Goal: Information Seeking & Learning: Learn about a topic

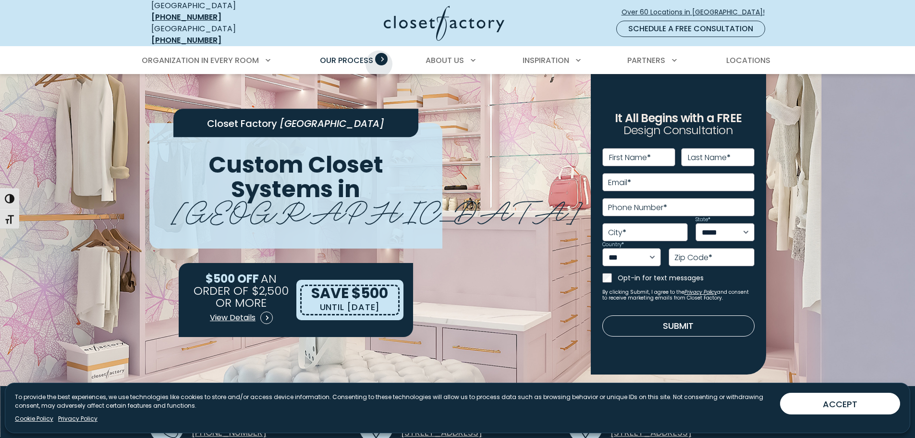
click at [379, 57] on span "Primary Menu" at bounding box center [381, 59] width 12 height 12
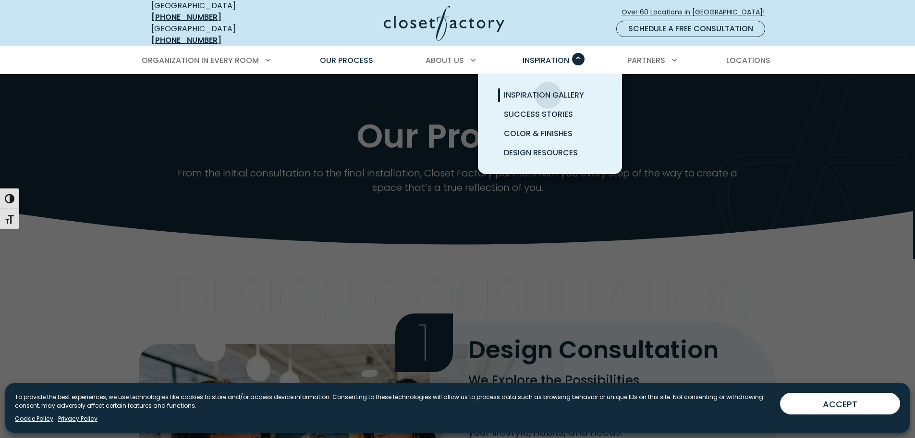
click at [548, 89] on span "Inspiration Gallery" at bounding box center [544, 94] width 80 height 11
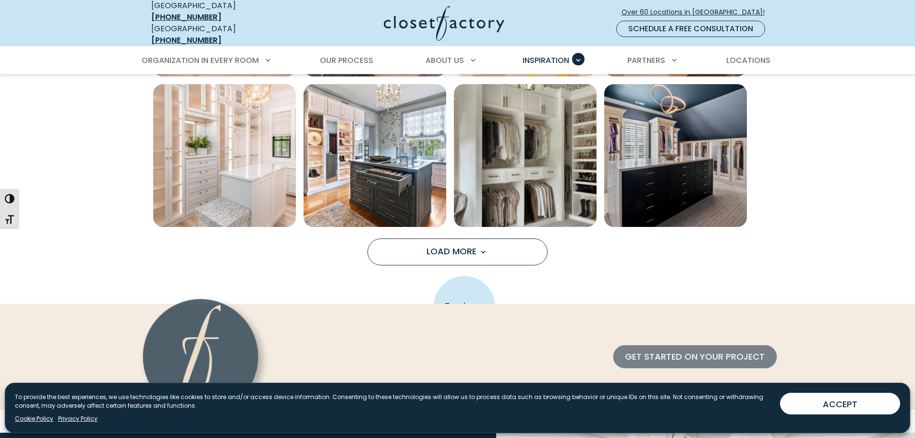
scroll to position [817, 0]
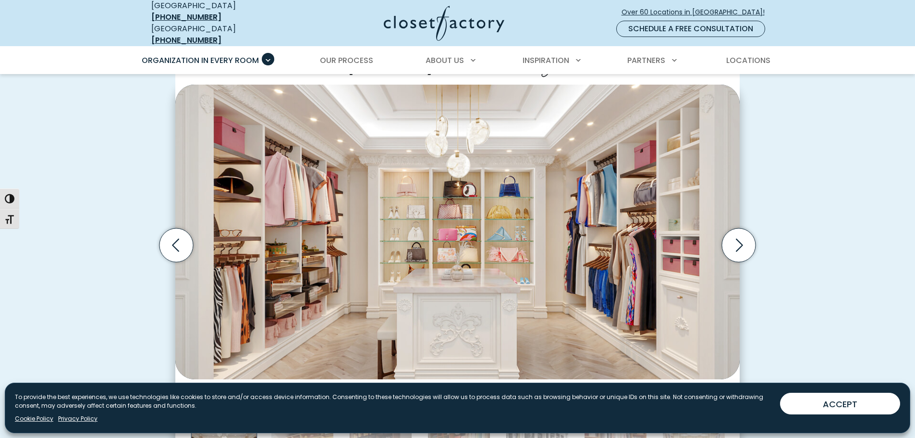
scroll to position [288, 0]
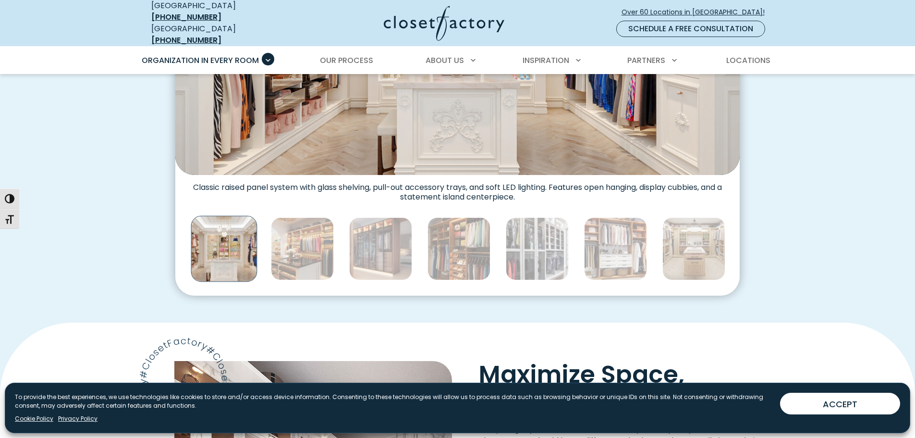
scroll to position [528, 0]
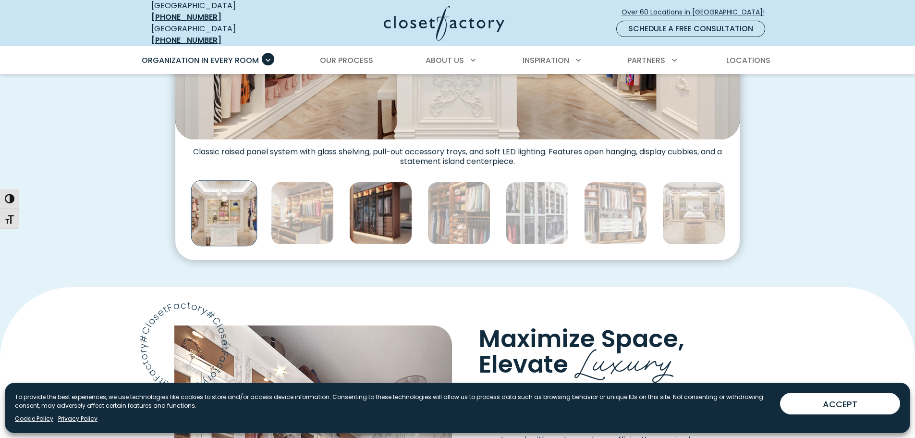
click at [384, 227] on img "Thumbnail Gallery" at bounding box center [380, 213] width 63 height 63
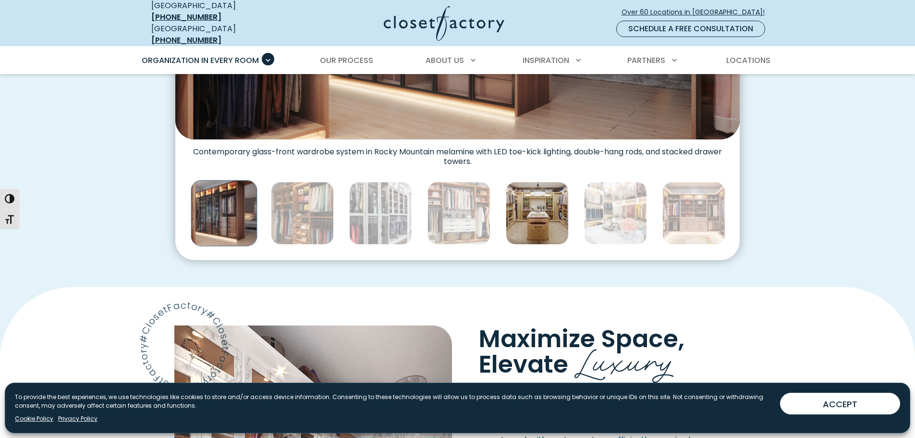
click at [531, 221] on img "Thumbnail Gallery" at bounding box center [537, 213] width 63 height 63
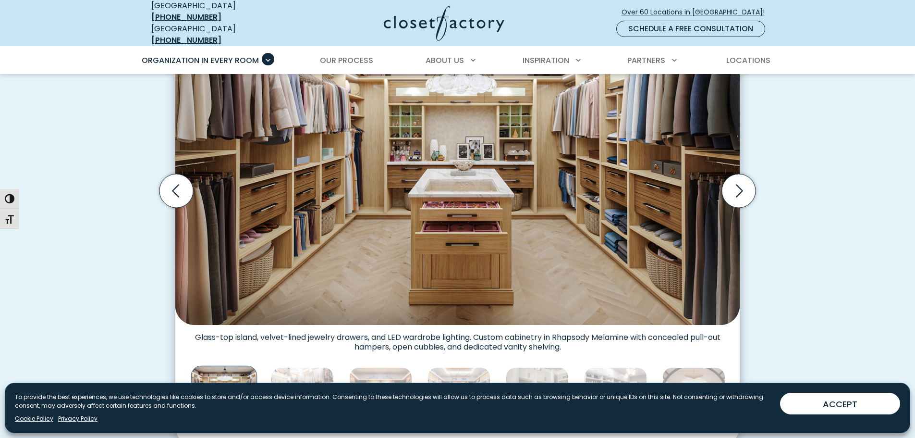
scroll to position [432, 0]
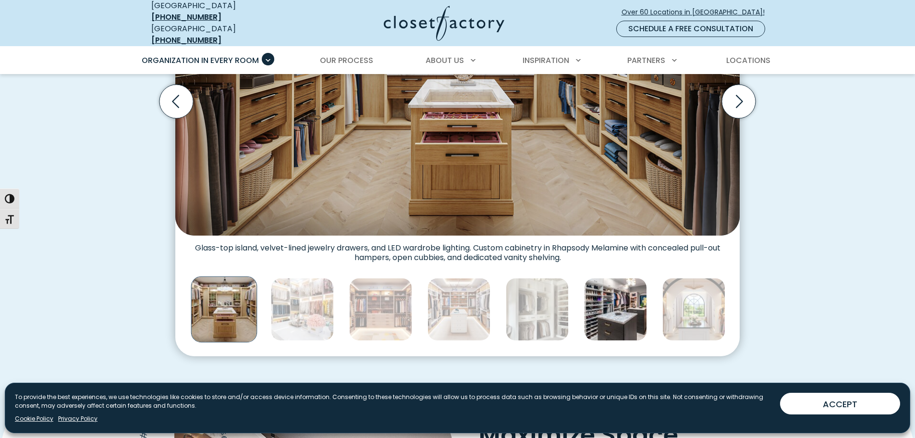
click at [616, 325] on img "Thumbnail Gallery" at bounding box center [615, 309] width 63 height 63
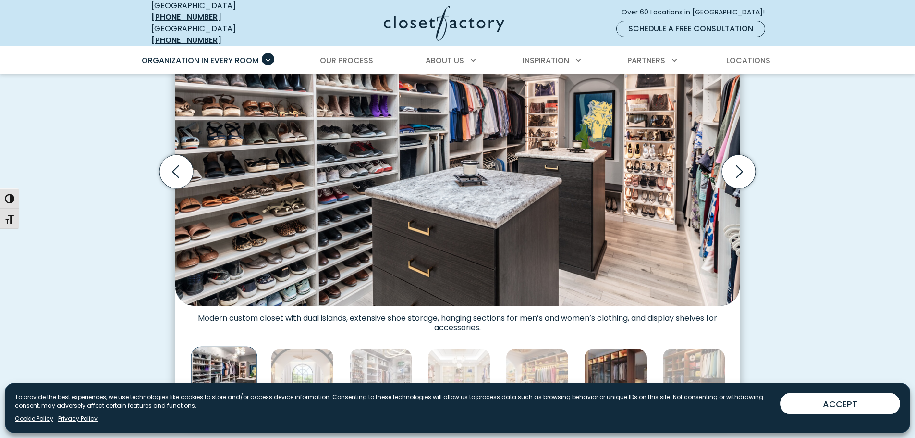
scroll to position [384, 0]
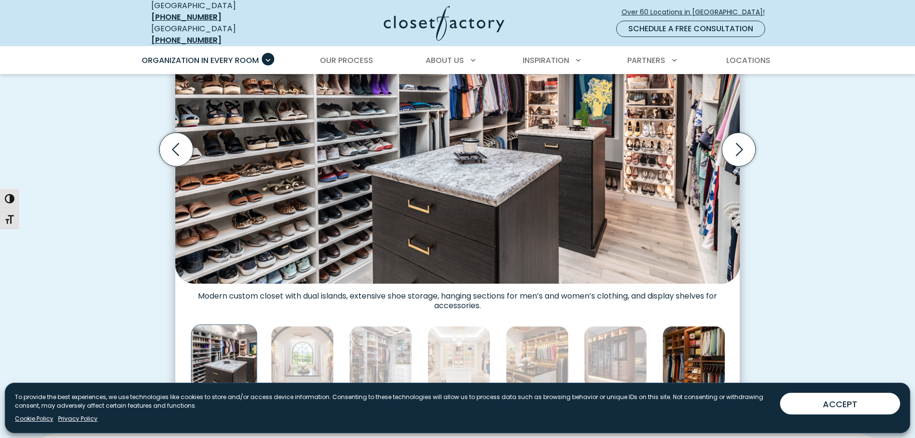
click at [685, 347] on img "Thumbnail Gallery" at bounding box center [694, 357] width 63 height 63
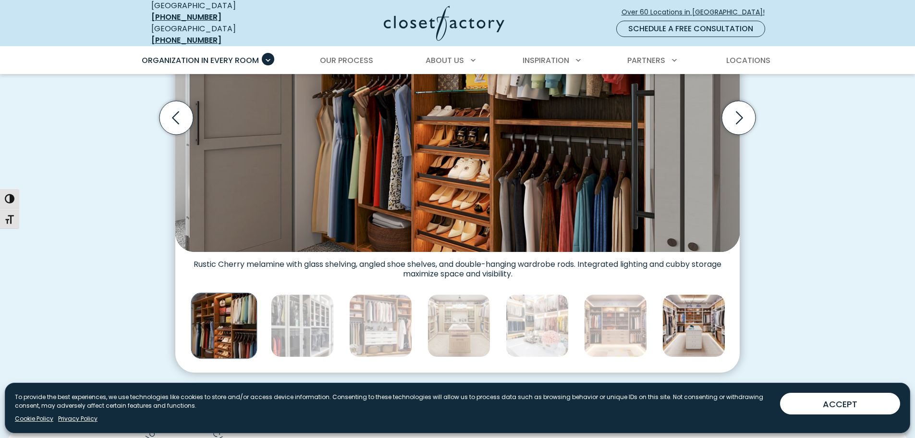
scroll to position [432, 0]
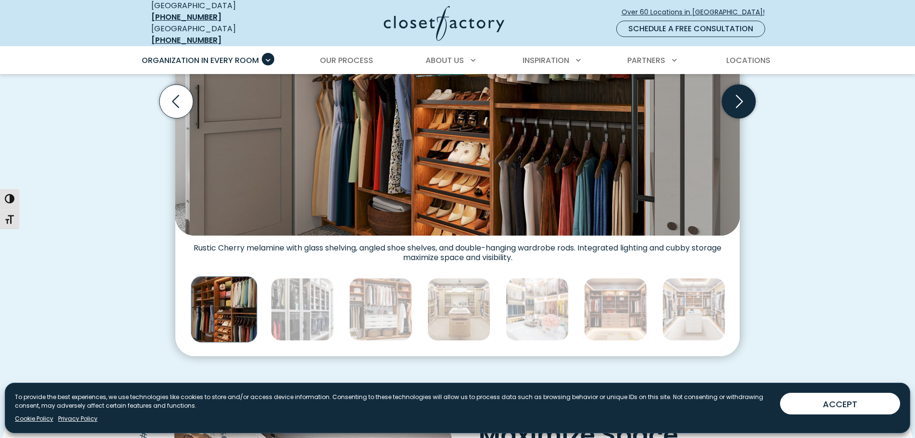
click at [737, 113] on icon "Next slide" at bounding box center [738, 101] width 41 height 41
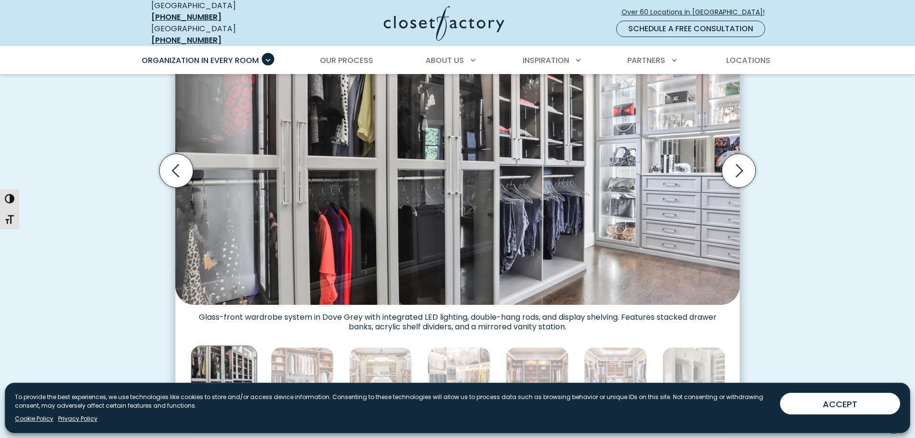
scroll to position [336, 0]
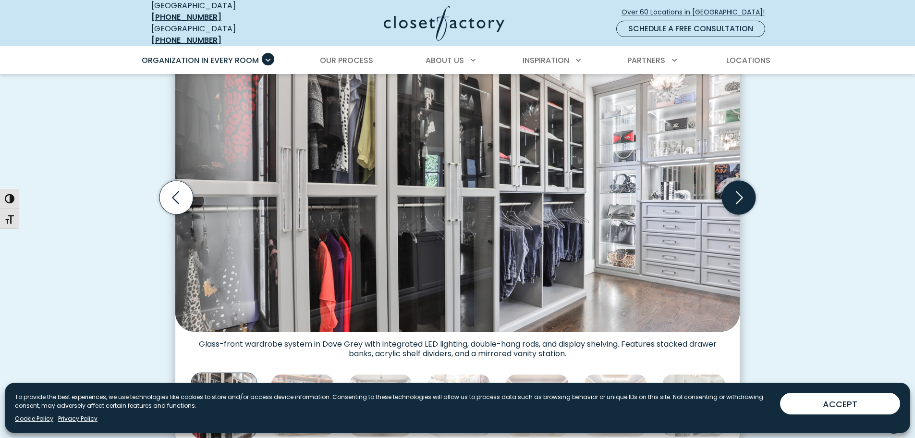
click at [735, 200] on icon "Next slide" at bounding box center [739, 198] width 34 height 34
